Goal: Obtain resource: Download file/media

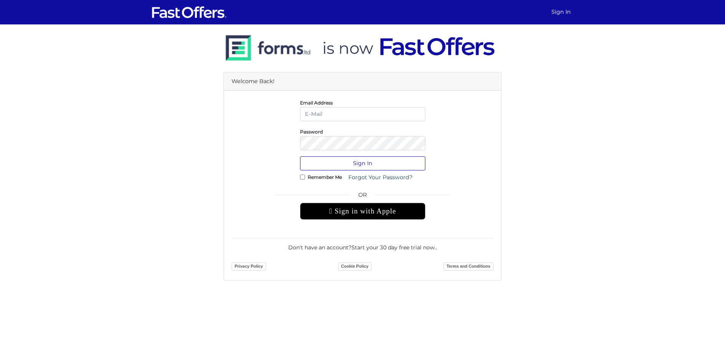
type input "[EMAIL_ADDRESS][DOMAIN_NAME]"
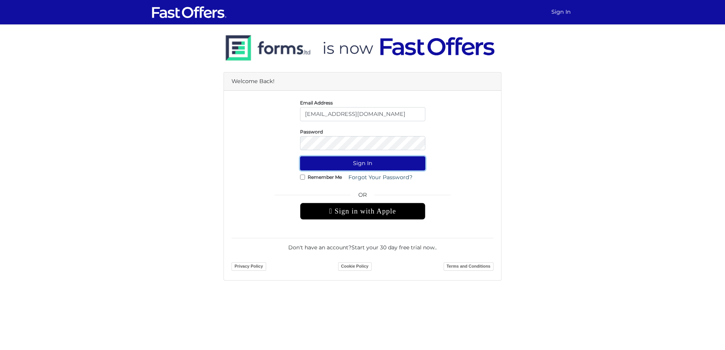
click at [404, 163] on button "Sign In" at bounding box center [362, 163] width 125 height 14
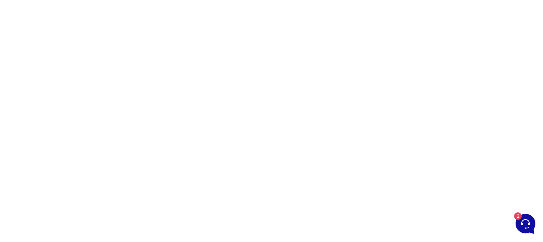
scroll to position [145, 0]
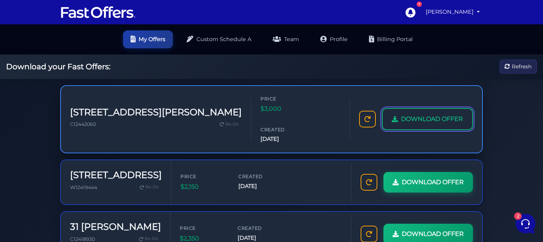
click at [395, 108] on link "DOWNLOAD OFFER" at bounding box center [427, 119] width 91 height 22
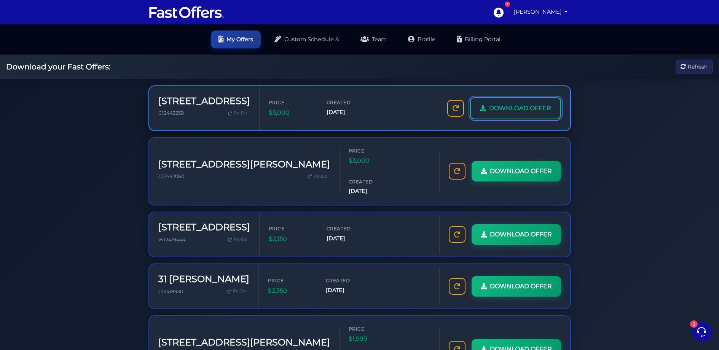
click at [518, 104] on span "DOWNLOAD OFFER" at bounding box center [520, 108] width 62 height 10
